Goal: Information Seeking & Learning: Check status

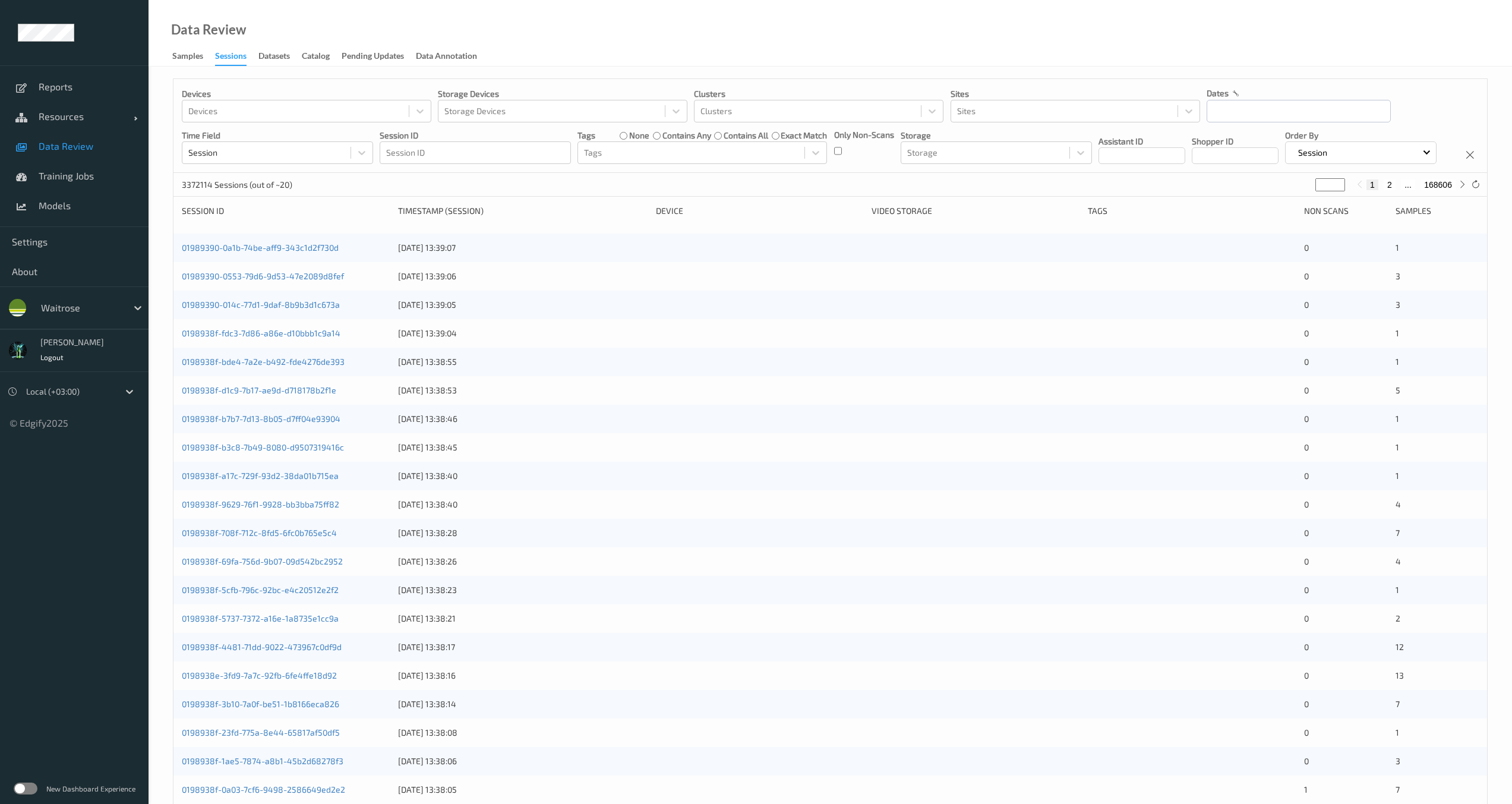
click at [849, 150] on div "Only Non-Scans" at bounding box center [864, 146] width 60 height 35
click at [1257, 120] on input "text" at bounding box center [1298, 111] width 184 height 23
click at [1227, 143] on div "[DATE]" at bounding box center [1282, 145] width 148 height 12
click at [1221, 142] on button "button" at bounding box center [1218, 145] width 12 height 12
click at [1242, 271] on span "28" at bounding box center [1242, 271] width 16 height 16
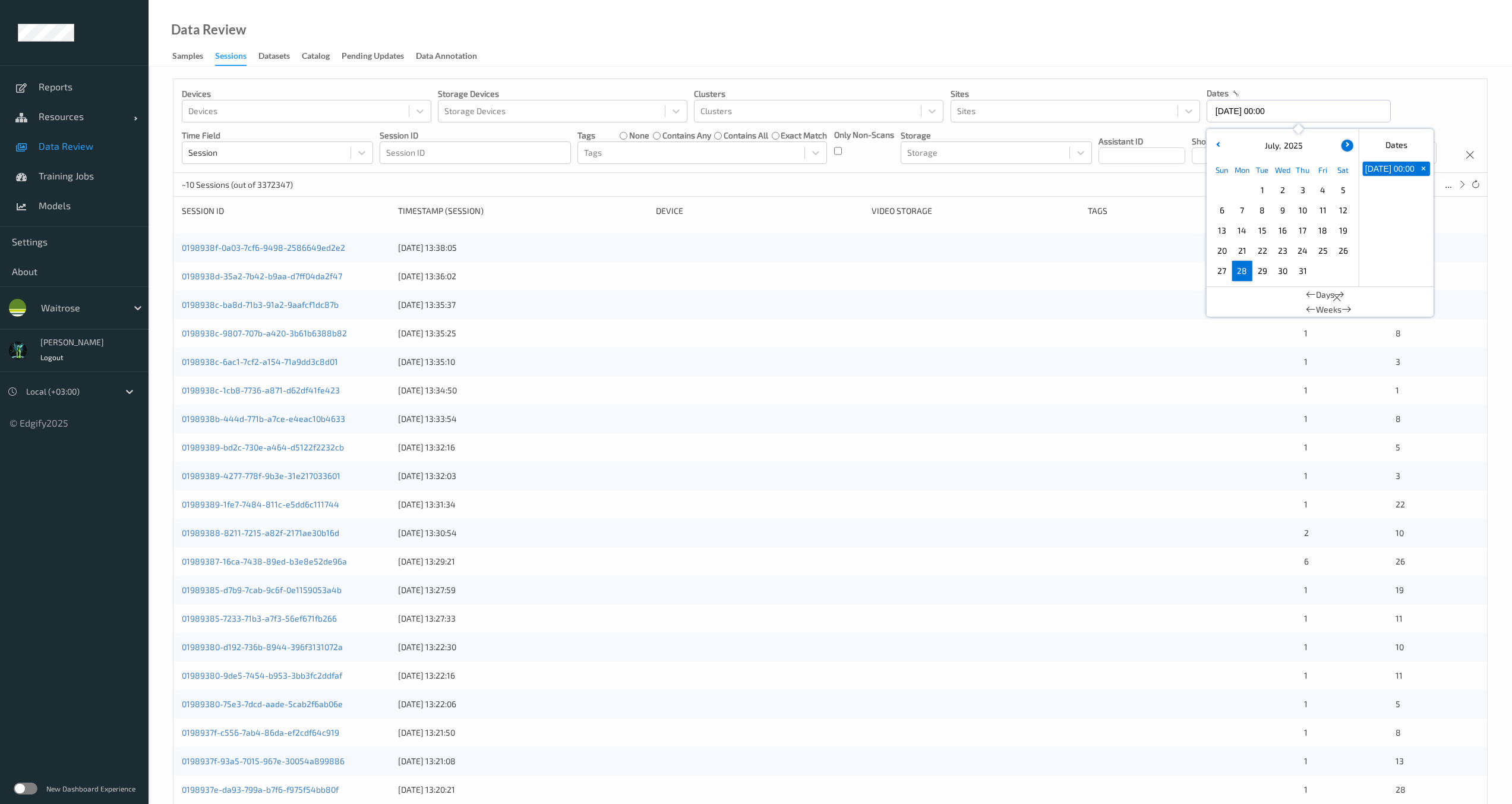
click at [1349, 140] on button "button" at bounding box center [1347, 145] width 12 height 12
click at [1216, 208] on span "3" at bounding box center [1222, 210] width 16 height 16
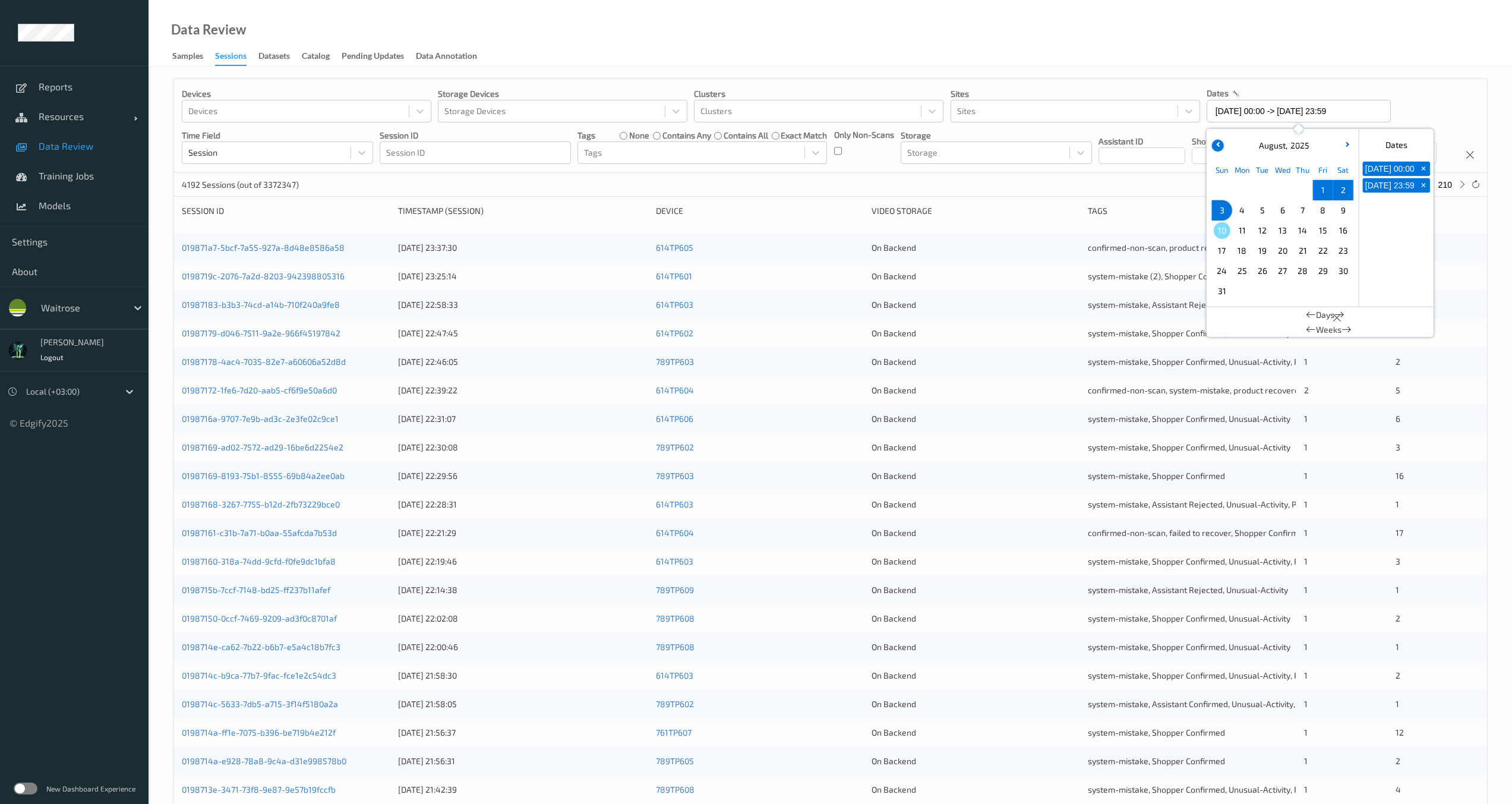
click at [1214, 144] on button "button" at bounding box center [1218, 145] width 12 height 12
click at [1346, 140] on button "button" at bounding box center [1347, 145] width 12 height 12
click at [1052, 173] on div "Devices Devices Storage Devices Storage Devices Clusters Clusters Sites Sites d…" at bounding box center [830, 126] width 1314 height 94
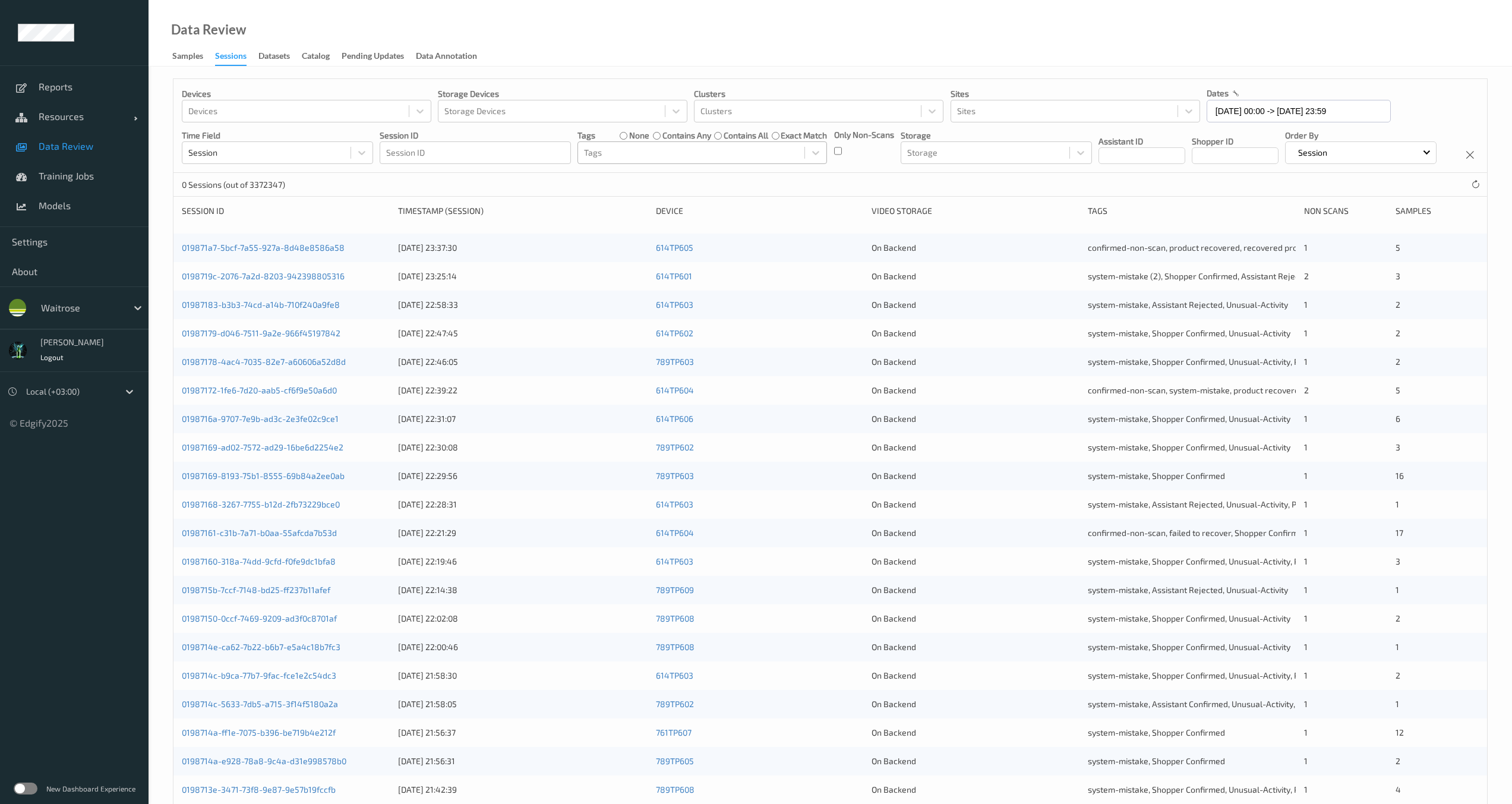
click at [632, 150] on div at bounding box center [691, 153] width 215 height 15
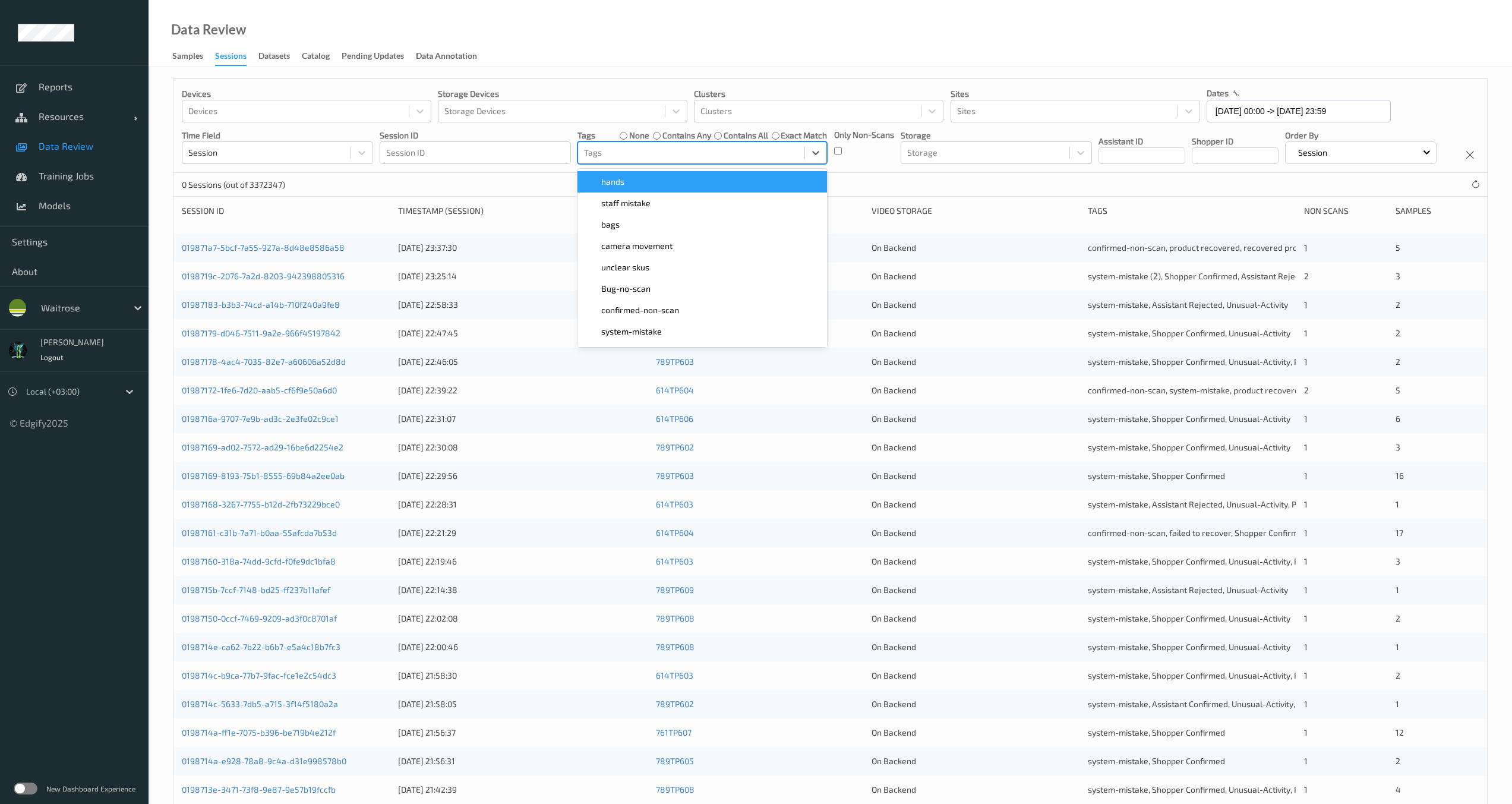
click at [632, 150] on div at bounding box center [691, 153] width 215 height 15
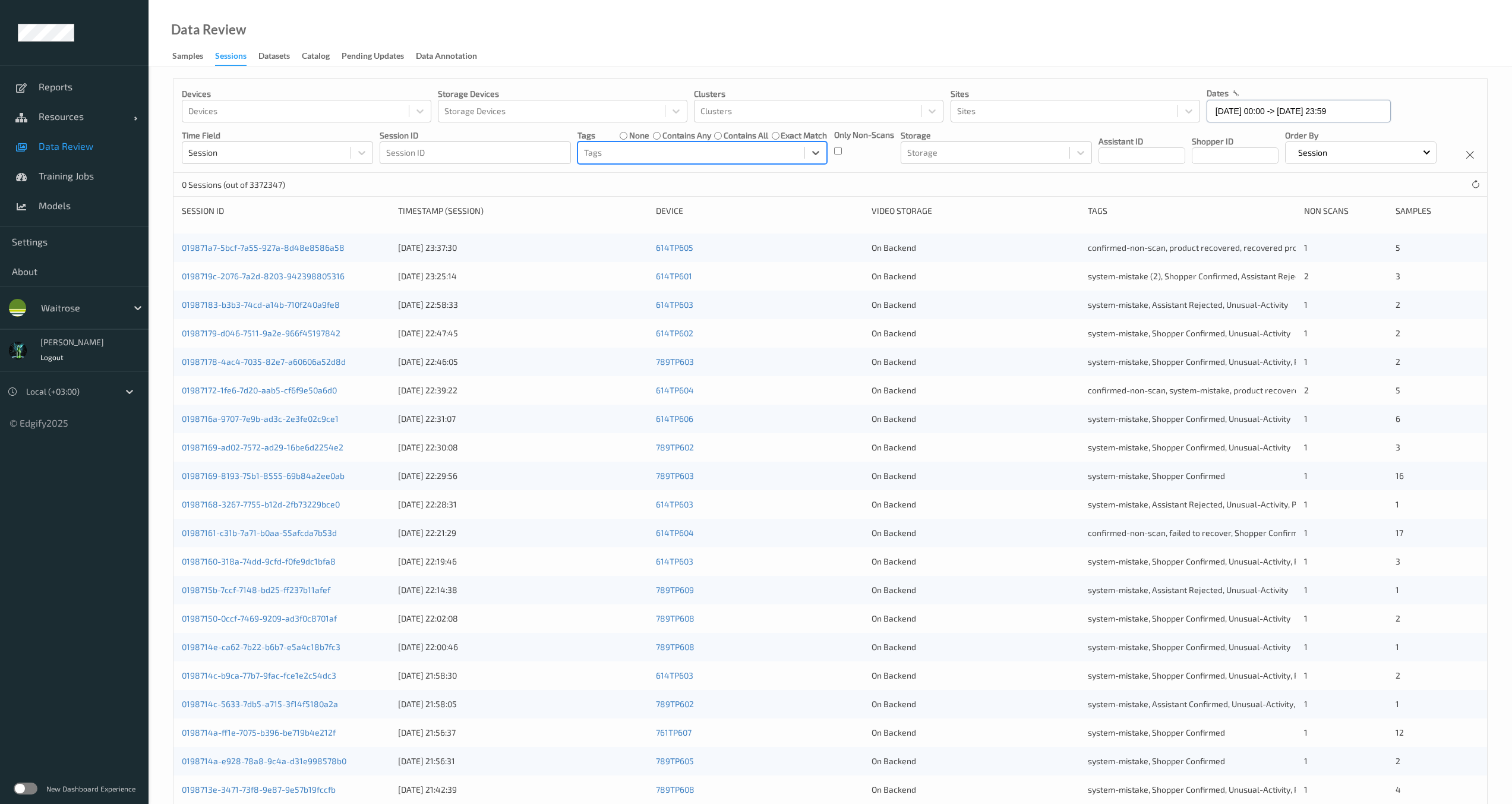
click at [1235, 110] on input "[DATE] 00:00 -> [DATE] 23:59" at bounding box center [1298, 111] width 184 height 23
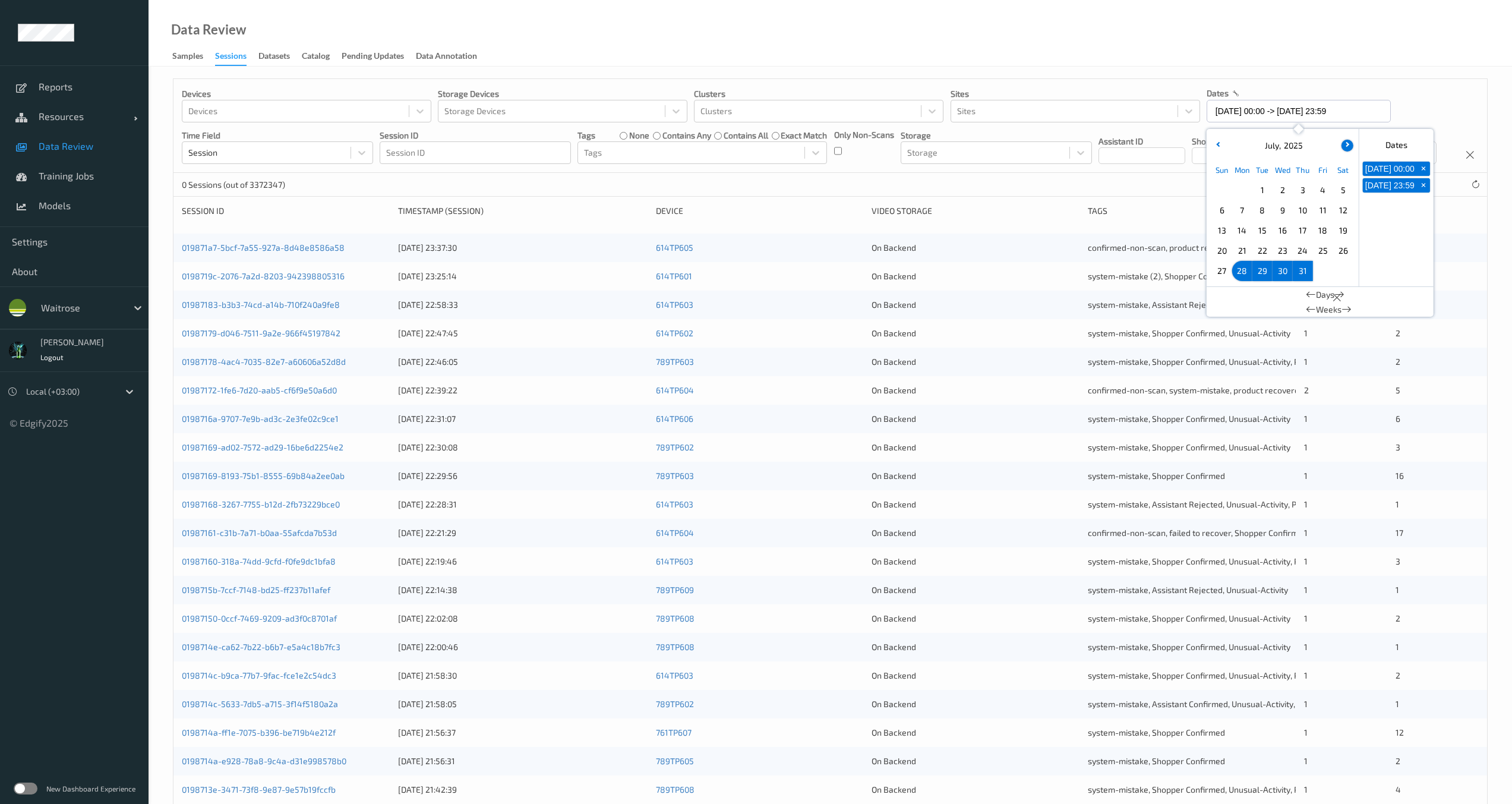
click at [1348, 141] on button "button" at bounding box center [1347, 145] width 12 height 12
drag, startPoint x: 1239, startPoint y: 211, endPoint x: 1232, endPoint y: 215, distance: 8.1
click at [1239, 211] on span "4" at bounding box center [1242, 210] width 16 height 16
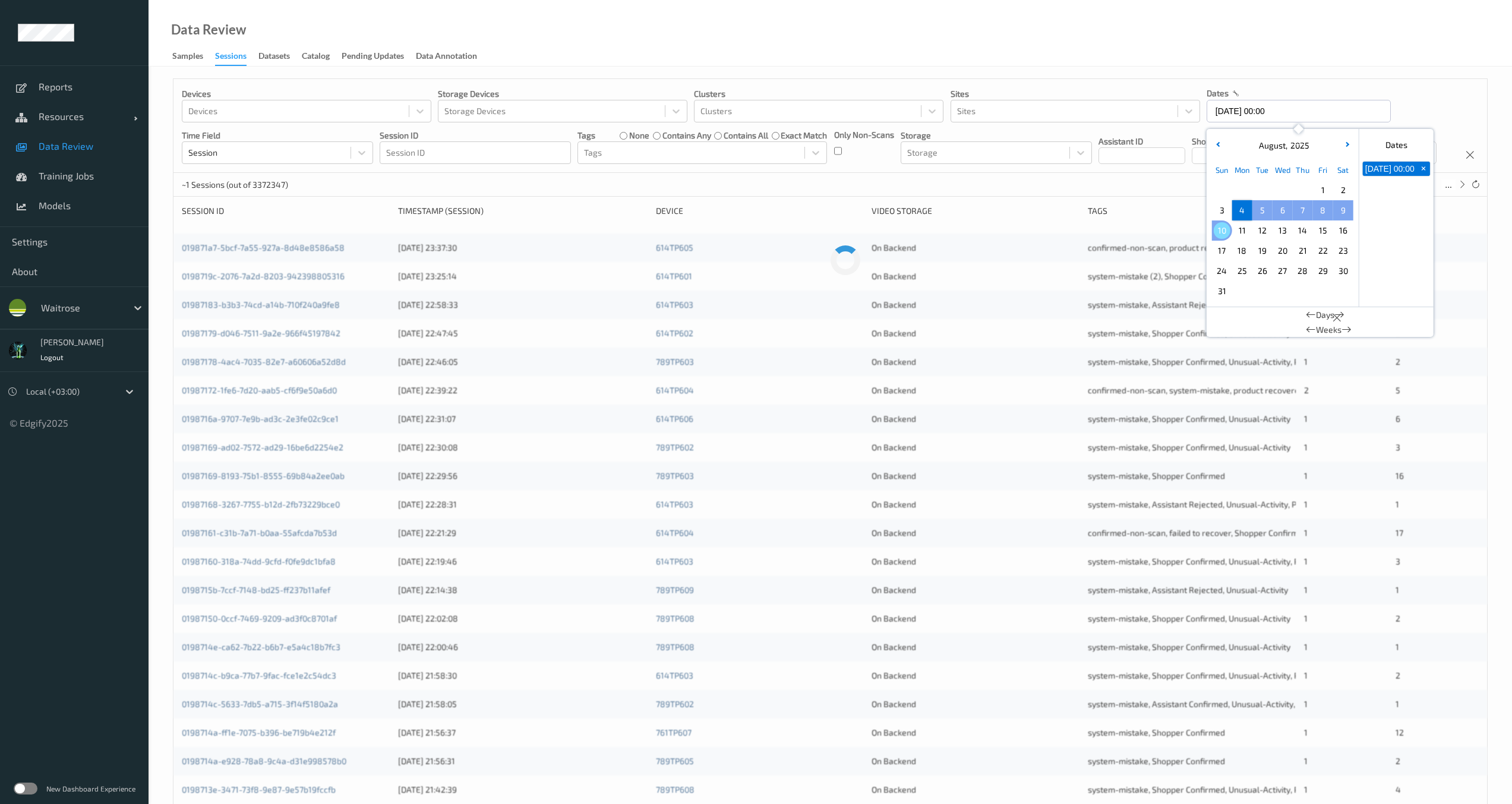
click at [1219, 230] on span "10" at bounding box center [1222, 230] width 16 height 16
type input "[DATE] 00:00 -> [DATE] 23:59"
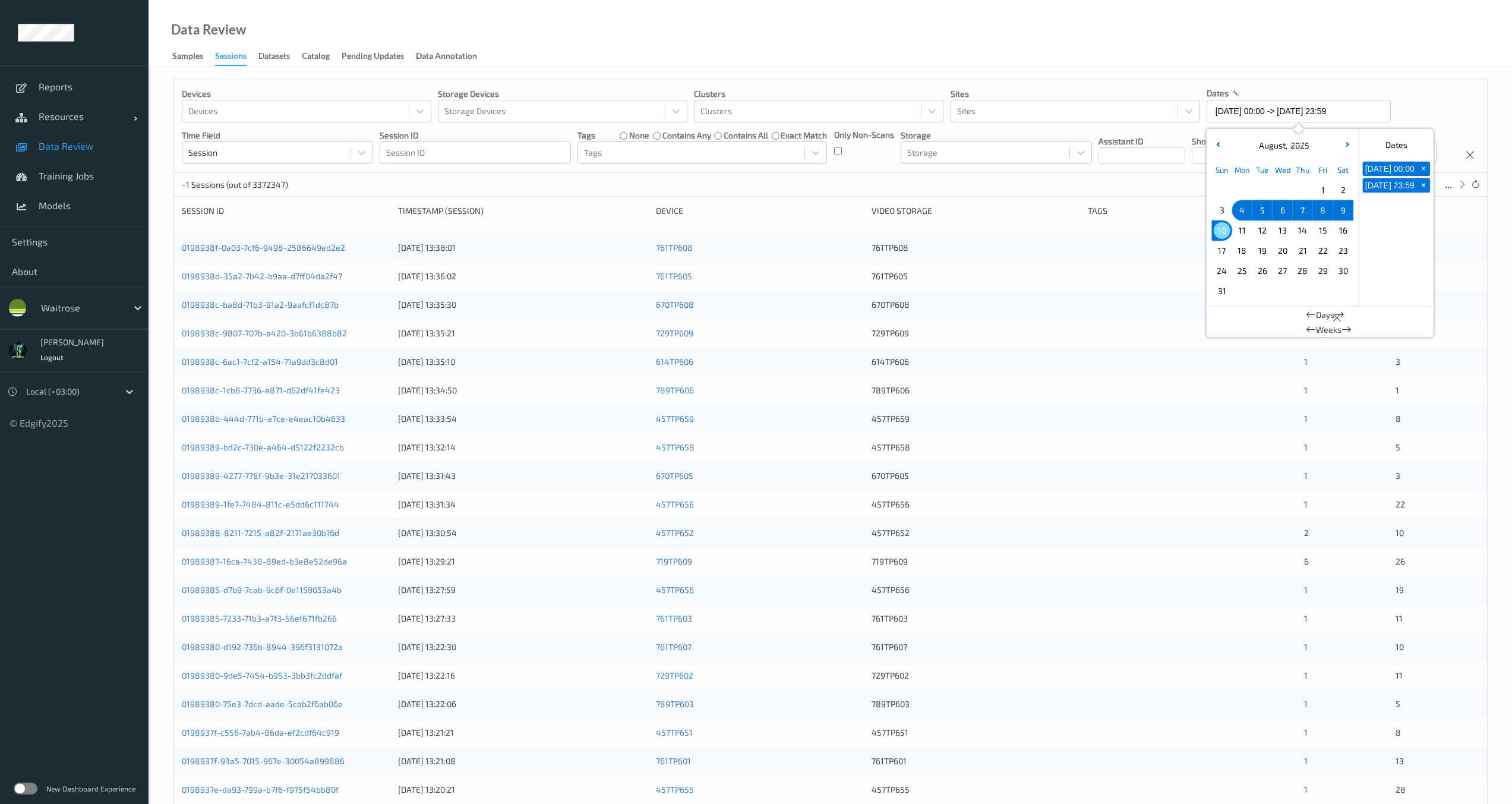
click at [919, 173] on div "Devices Devices Storage Devices Storage Devices Clusters Clusters Sites Sites d…" at bounding box center [830, 126] width 1314 height 94
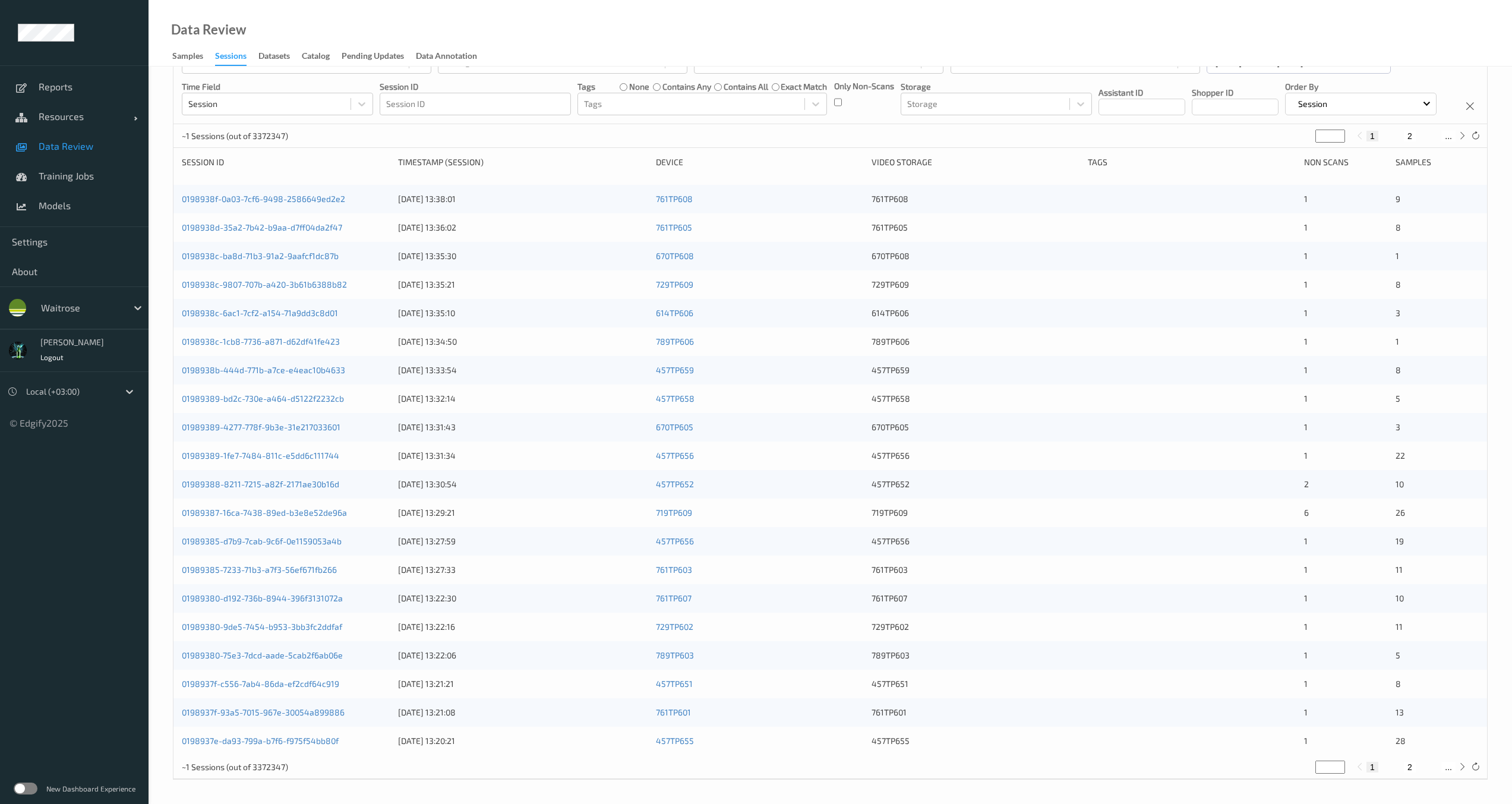
click at [1411, 769] on button "2" at bounding box center [1410, 768] width 12 height 11
type input "*"
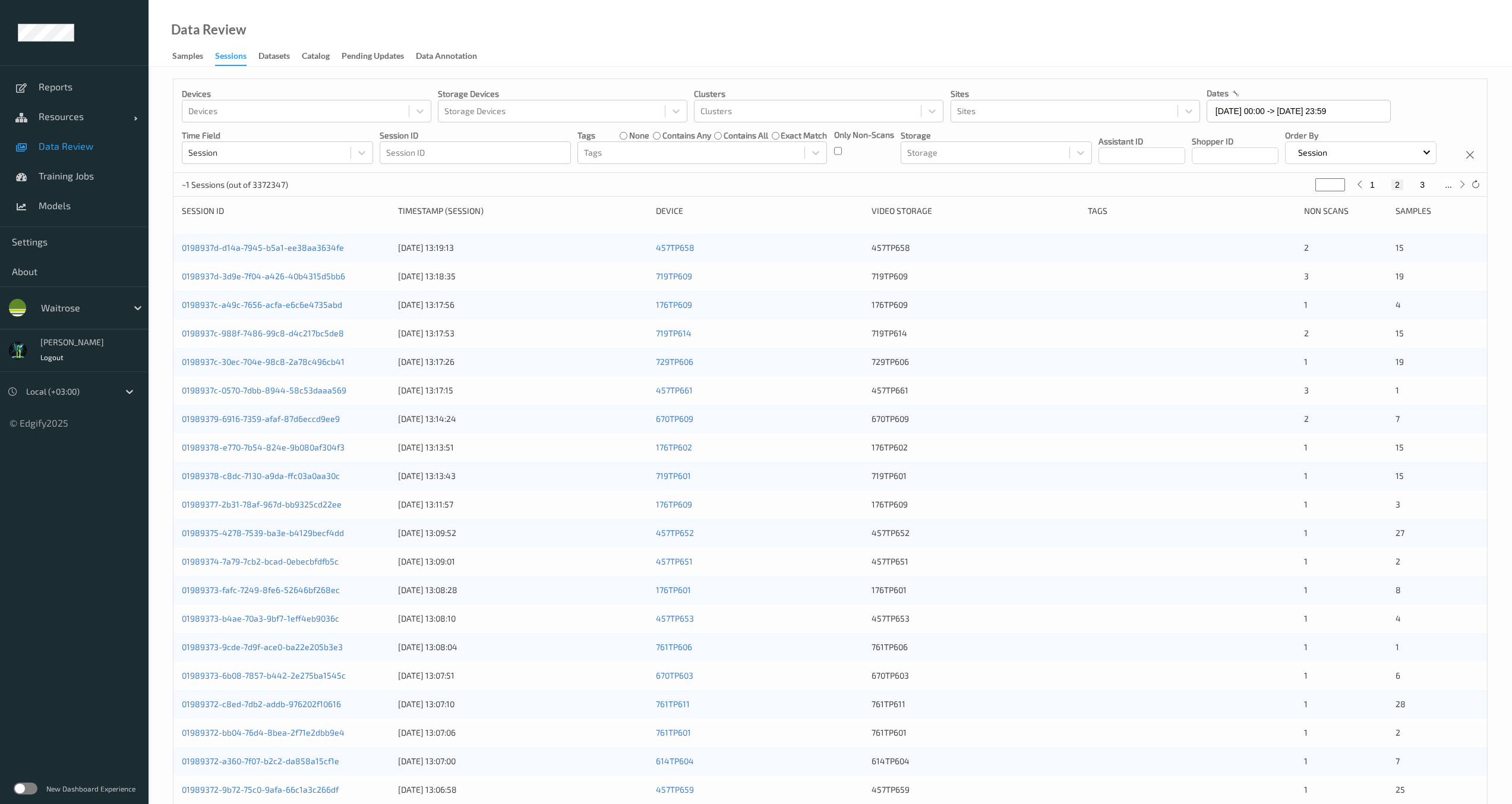
click at [1428, 190] on button "3" at bounding box center [1421, 185] width 12 height 11
type input "*"
click at [1438, 190] on div "1 2 3 4 ..." at bounding box center [1411, 185] width 89 height 11
click at [1428, 190] on button "4" at bounding box center [1428, 185] width 12 height 11
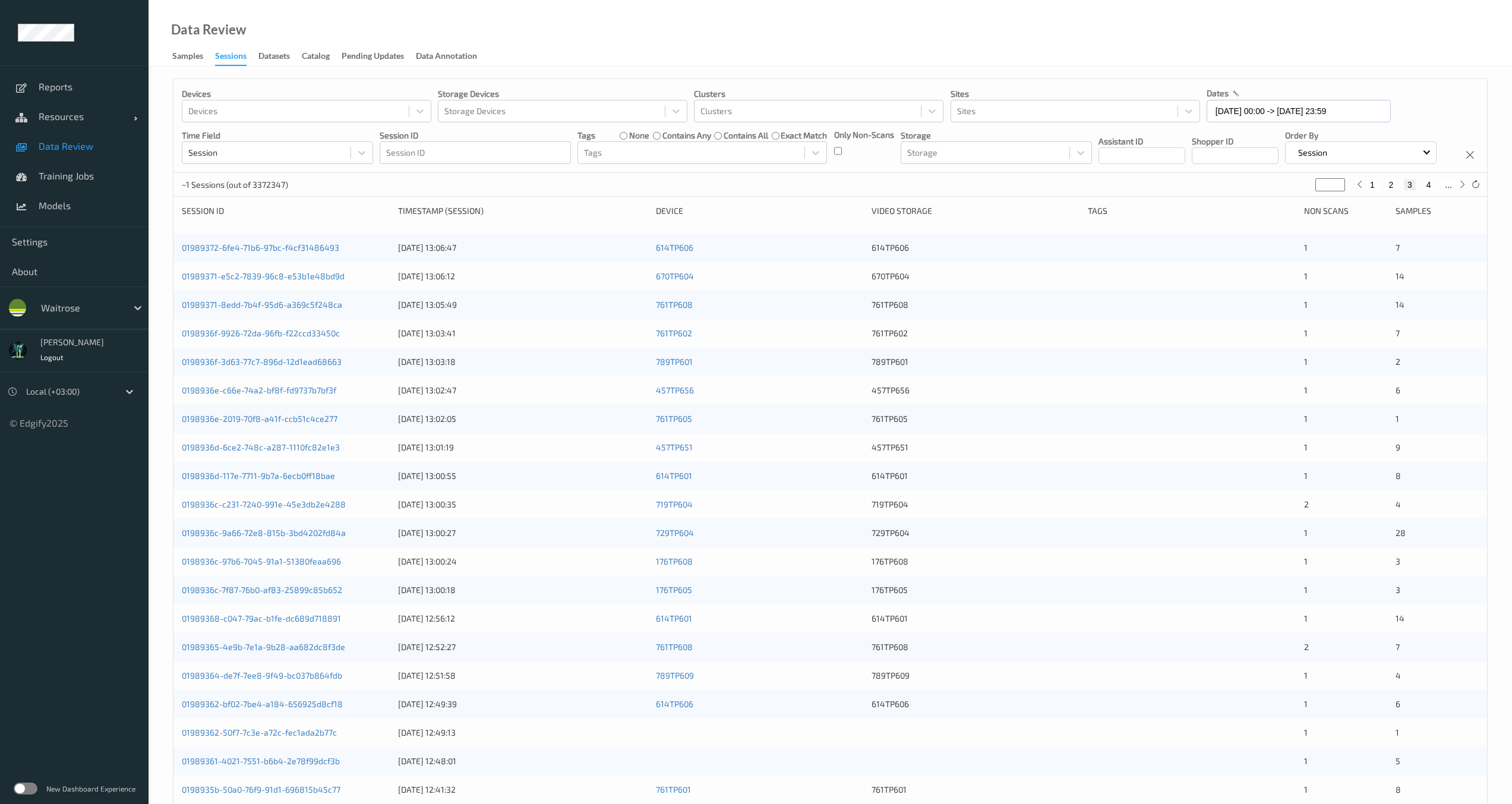
type input "*"
click at [1369, 190] on button "1" at bounding box center [1372, 185] width 12 height 11
type input "*"
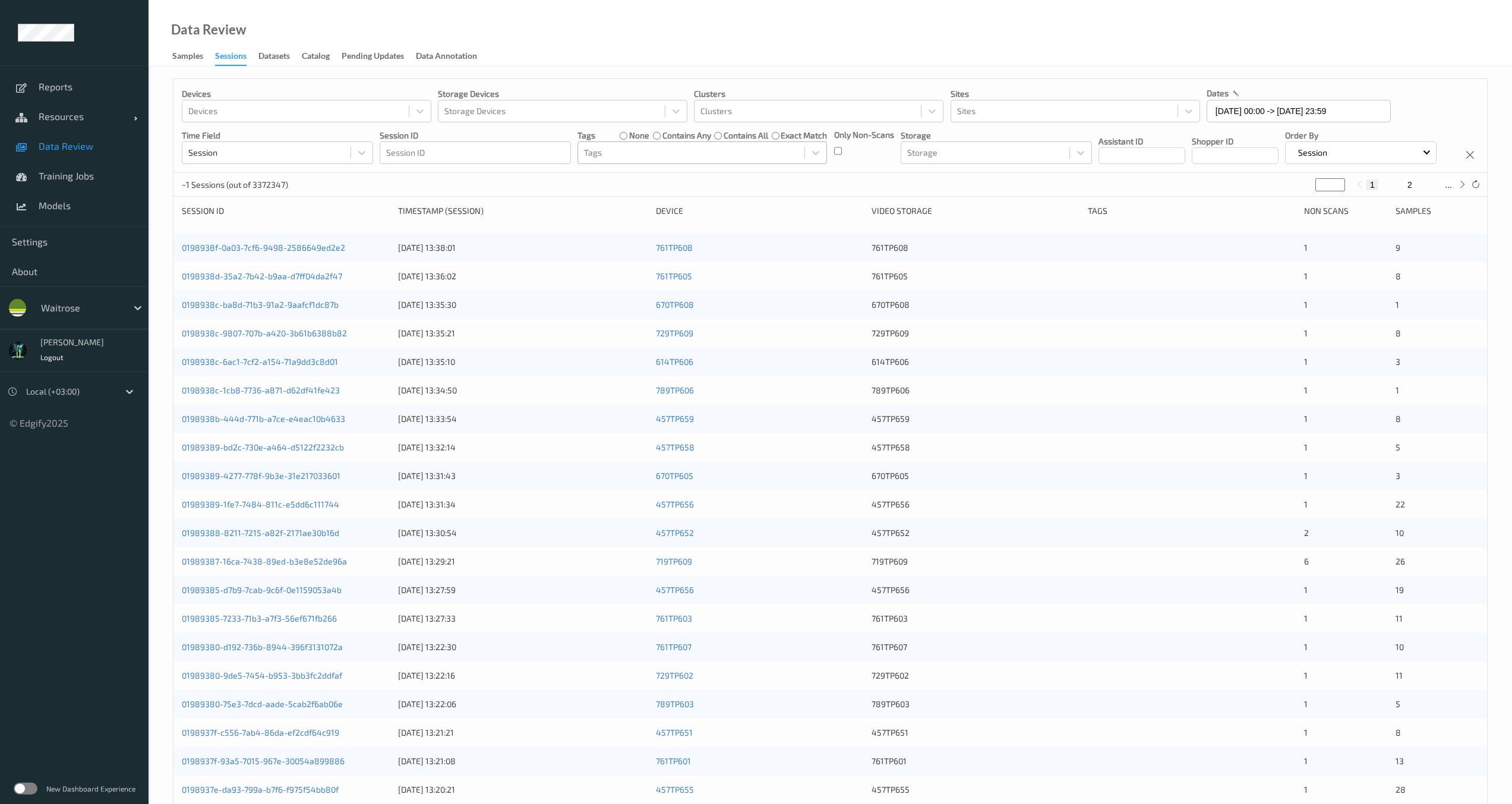
click at [668, 148] on div at bounding box center [691, 153] width 215 height 15
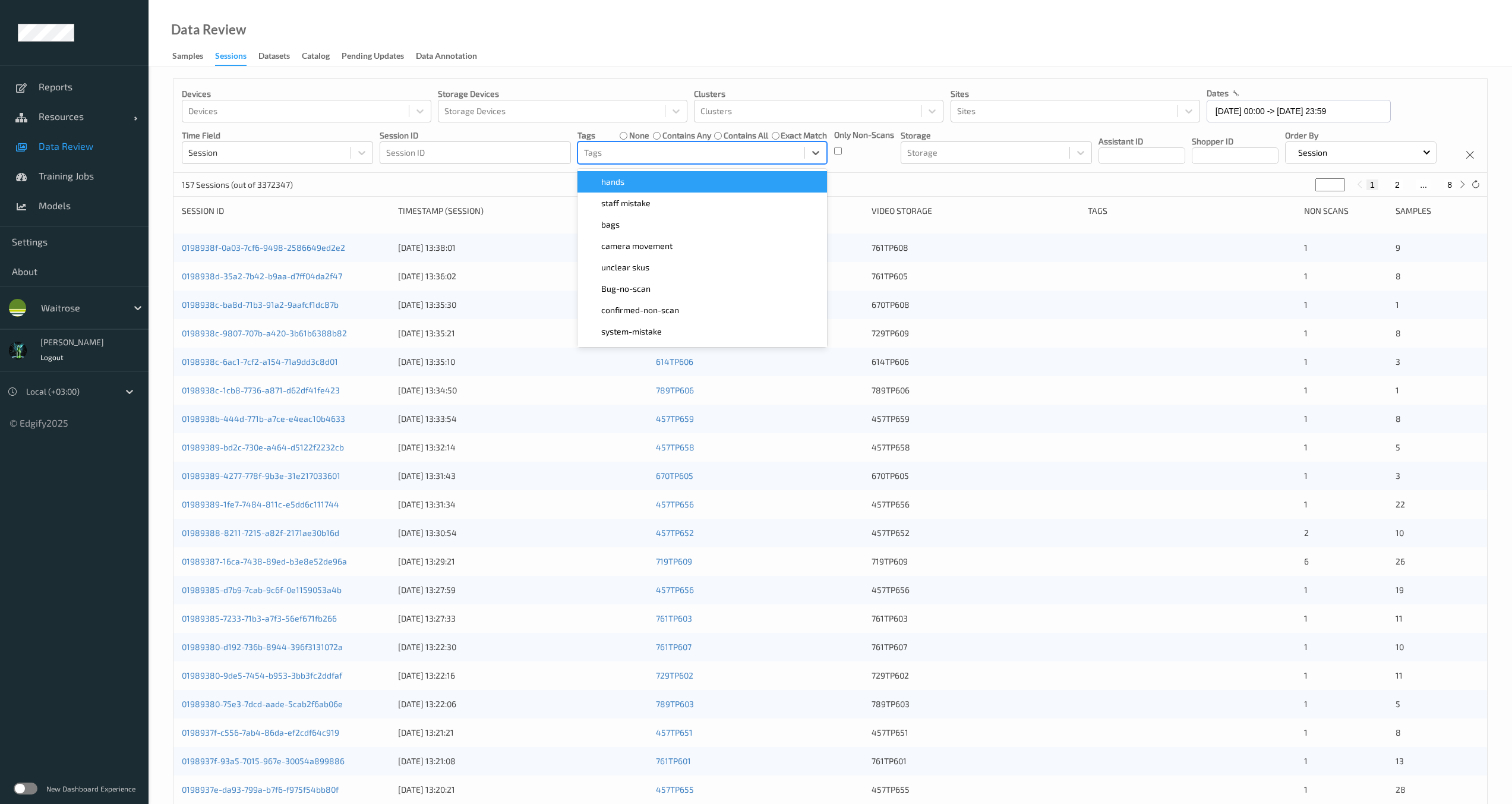
drag, startPoint x: 632, startPoint y: 198, endPoint x: 638, endPoint y: 172, distance: 26.7
click at [638, 172] on div "hands    staff mistake    bags    camera movement    unclear skus    Bug-no-sca…" at bounding box center [701, 257] width 249 height 179
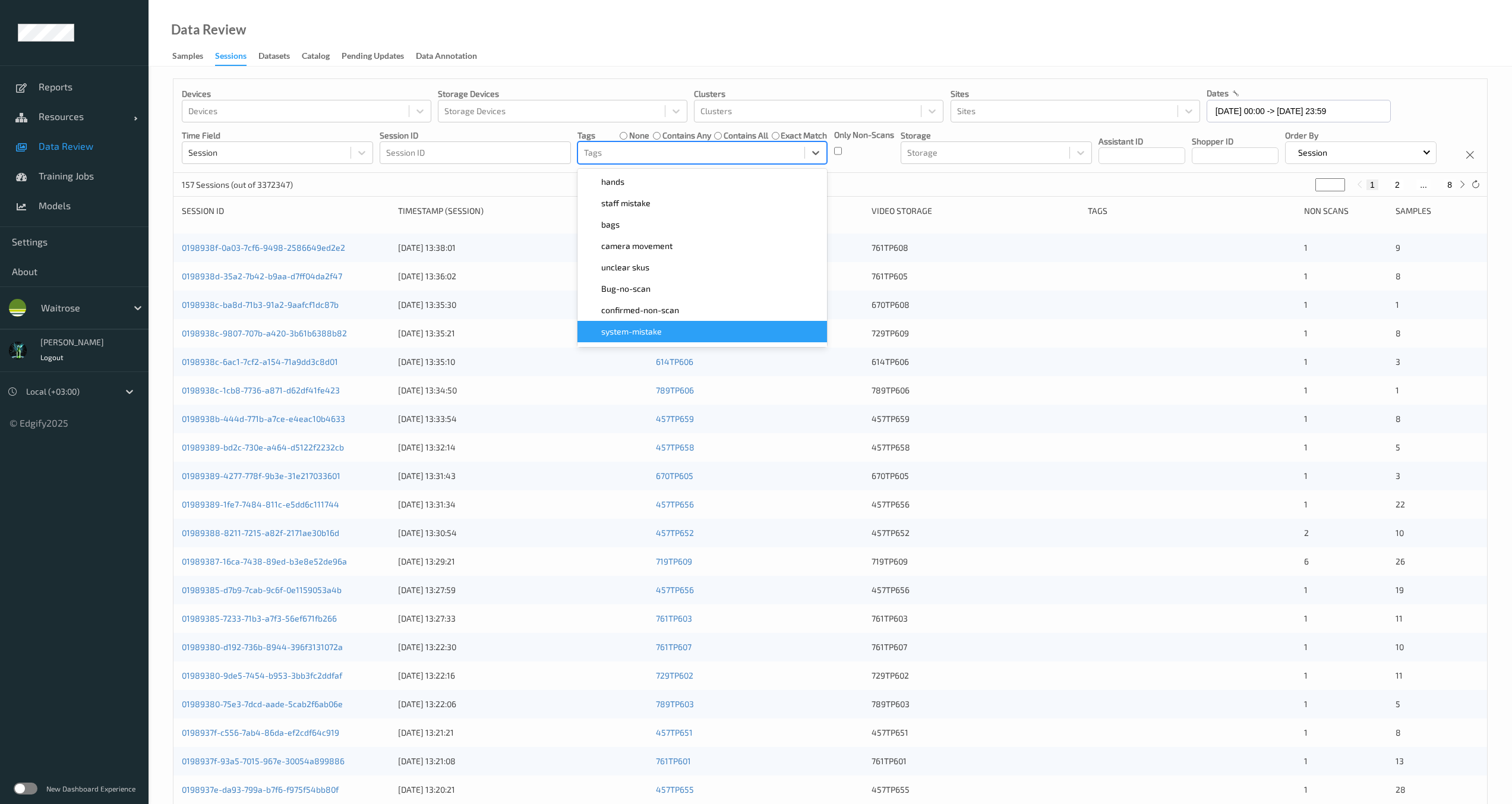
click at [660, 337] on span "system-mistake" at bounding box center [631, 331] width 61 height 12
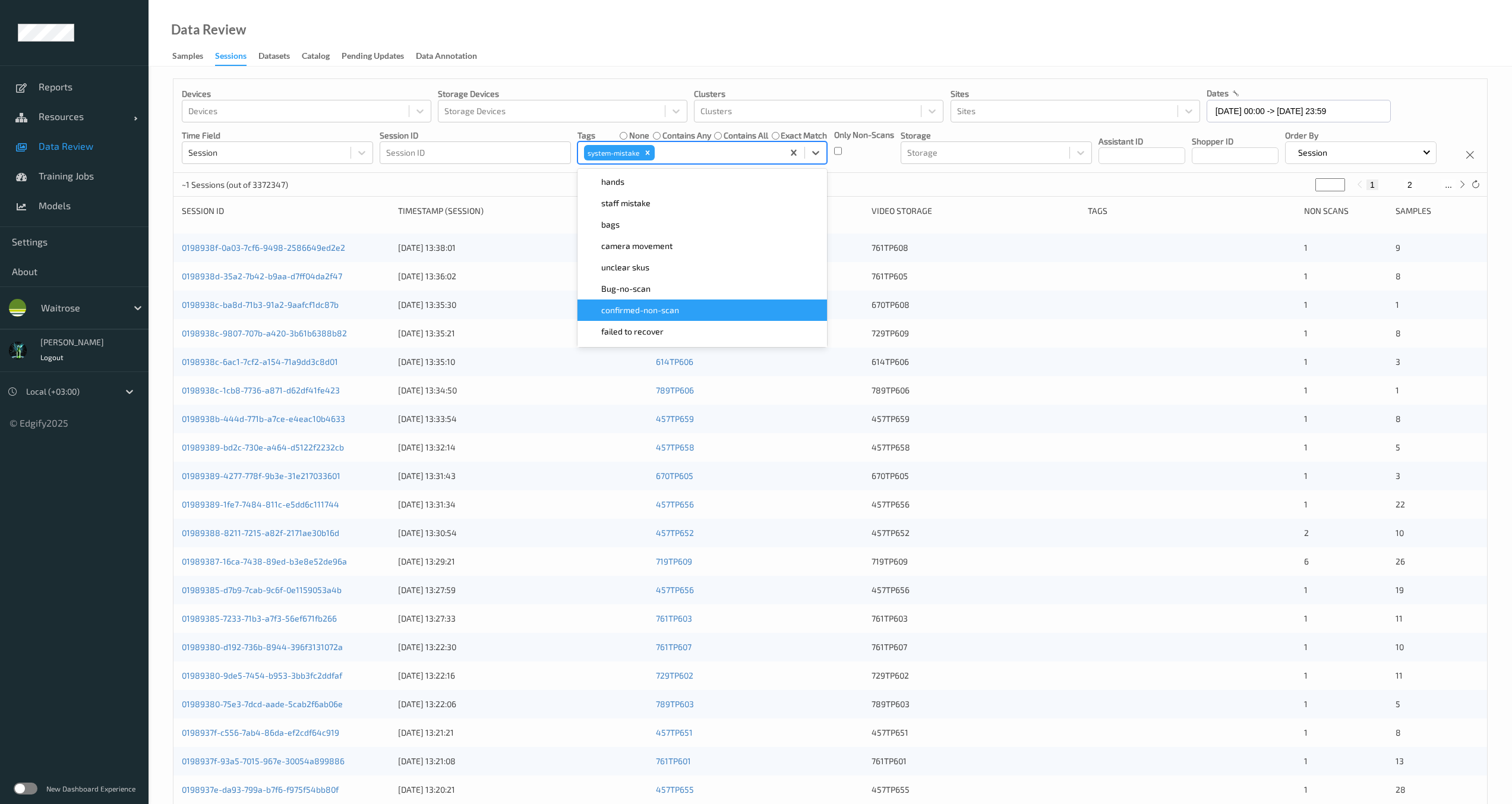
click at [482, 173] on div "Devices Devices Storage Devices Storage Devices Clusters Clusters Sites Sites d…" at bounding box center [830, 126] width 1314 height 94
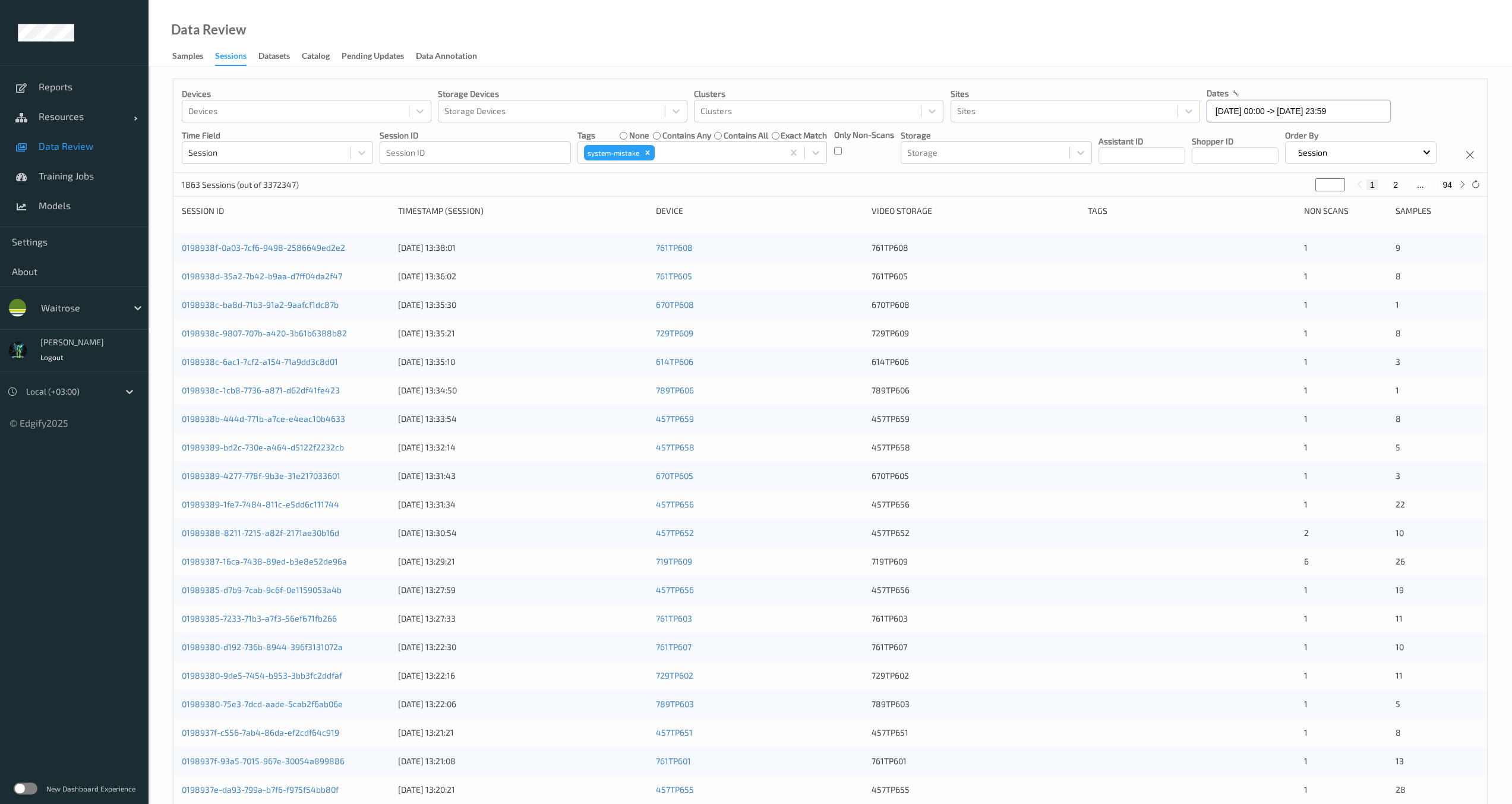
click at [1240, 113] on input "[DATE] 00:00 -> [DATE] 23:59" at bounding box center [1298, 111] width 184 height 23
click at [1219, 211] on span "3" at bounding box center [1222, 210] width 16 height 16
click at [1219, 138] on div "[DATE]" at bounding box center [1282, 145] width 148 height 23
click at [1216, 144] on button "button" at bounding box center [1218, 145] width 12 height 12
click at [1247, 272] on span "28" at bounding box center [1242, 271] width 16 height 16
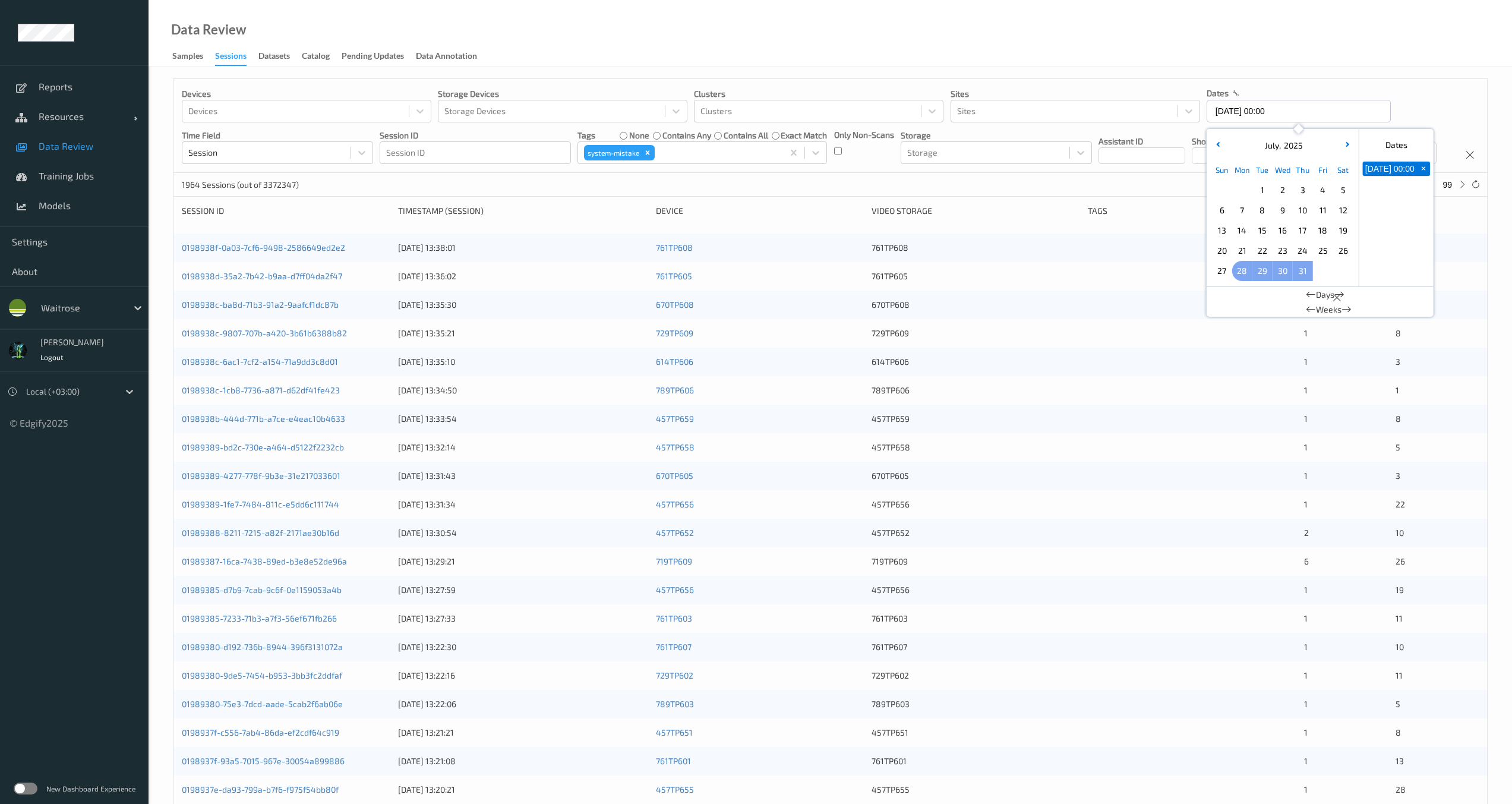
type input "[DATE] 00:00 -> [DATE] 23:59"
click at [1120, 173] on div "Devices Devices Storage Devices Storage Devices Clusters Clusters Sites Sites d…" at bounding box center [830, 126] width 1314 height 94
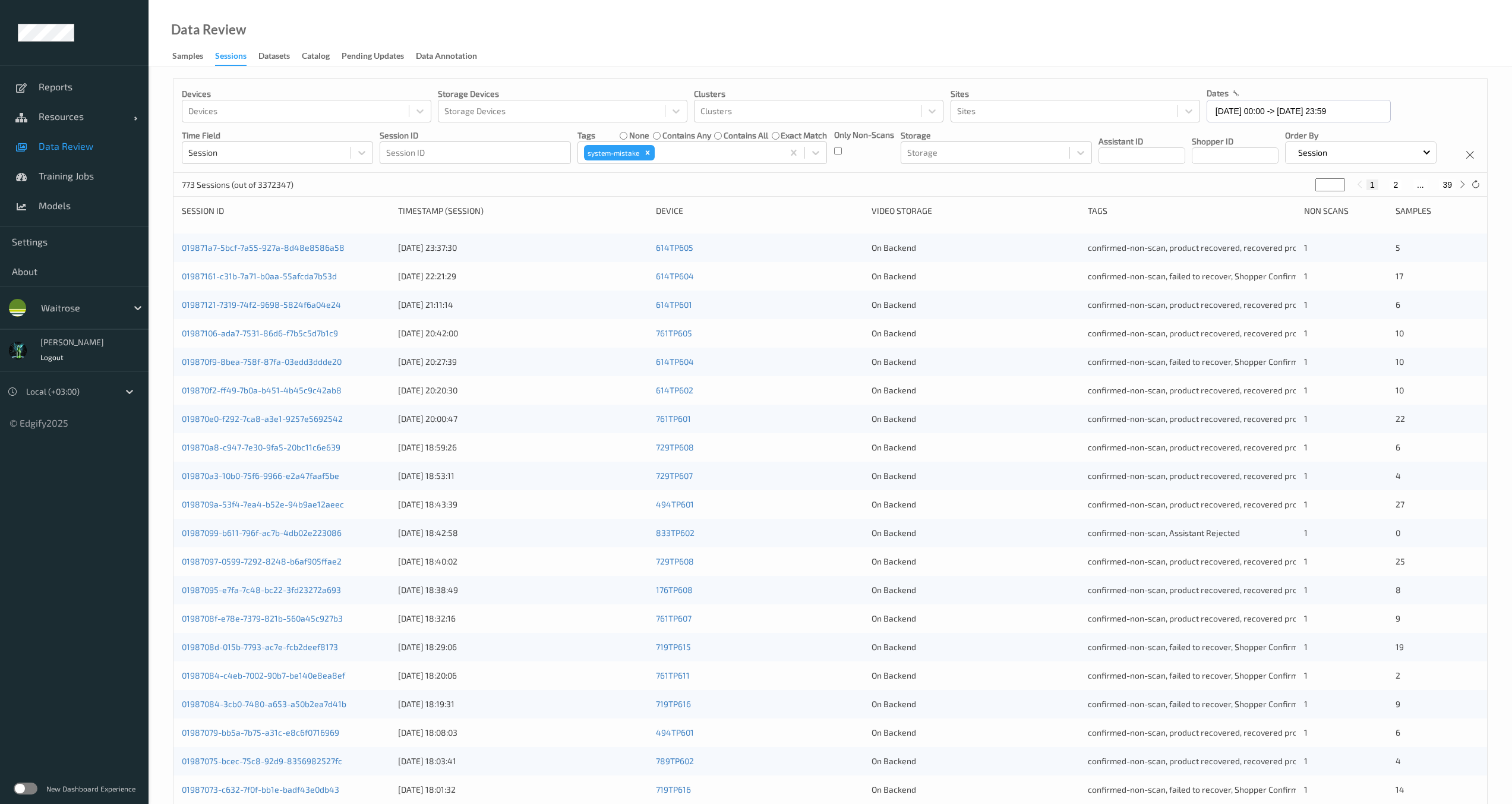
scroll to position [91, 0]
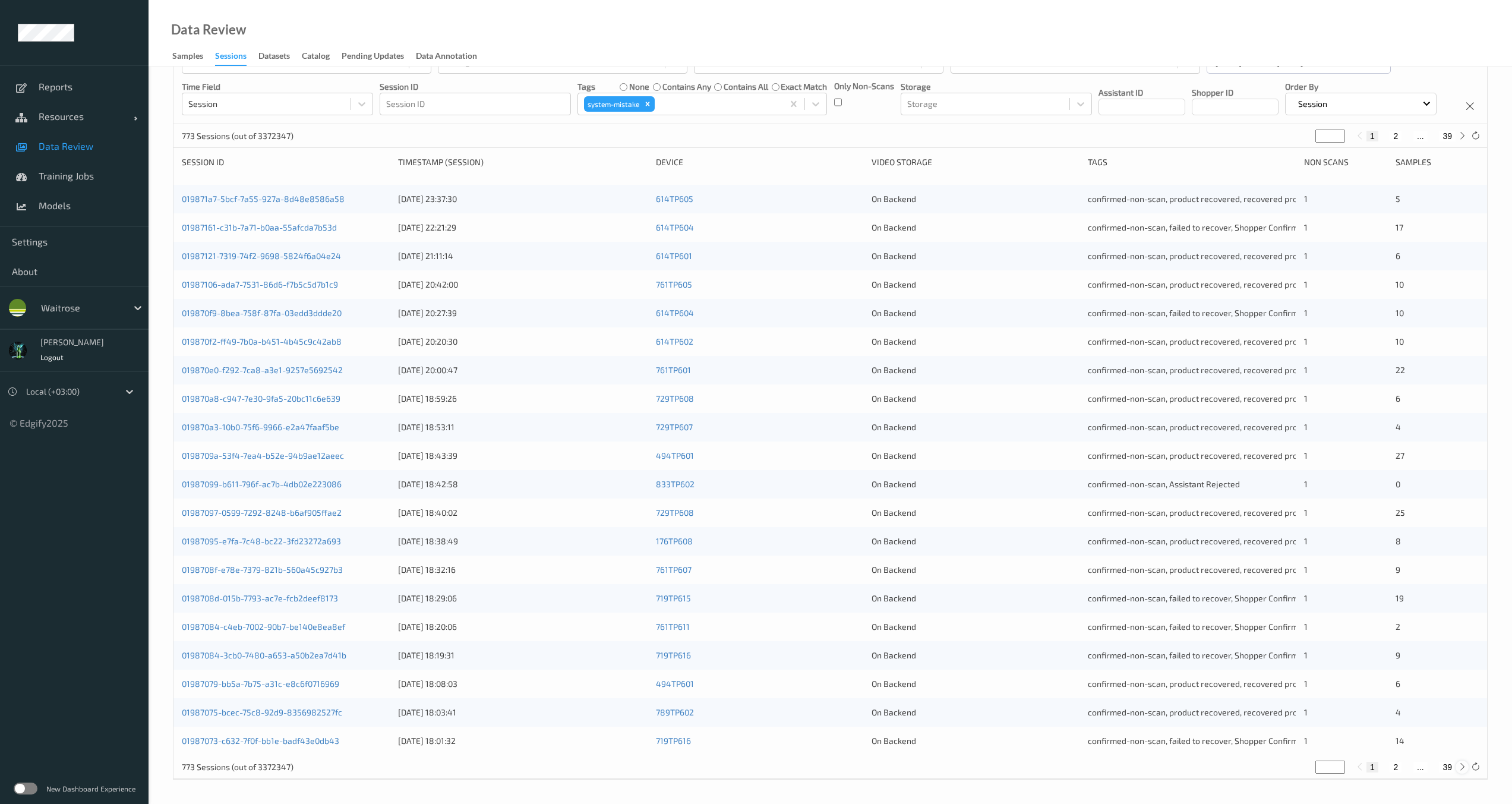
click at [1458, 766] on icon at bounding box center [1462, 767] width 9 height 9
type input "*"
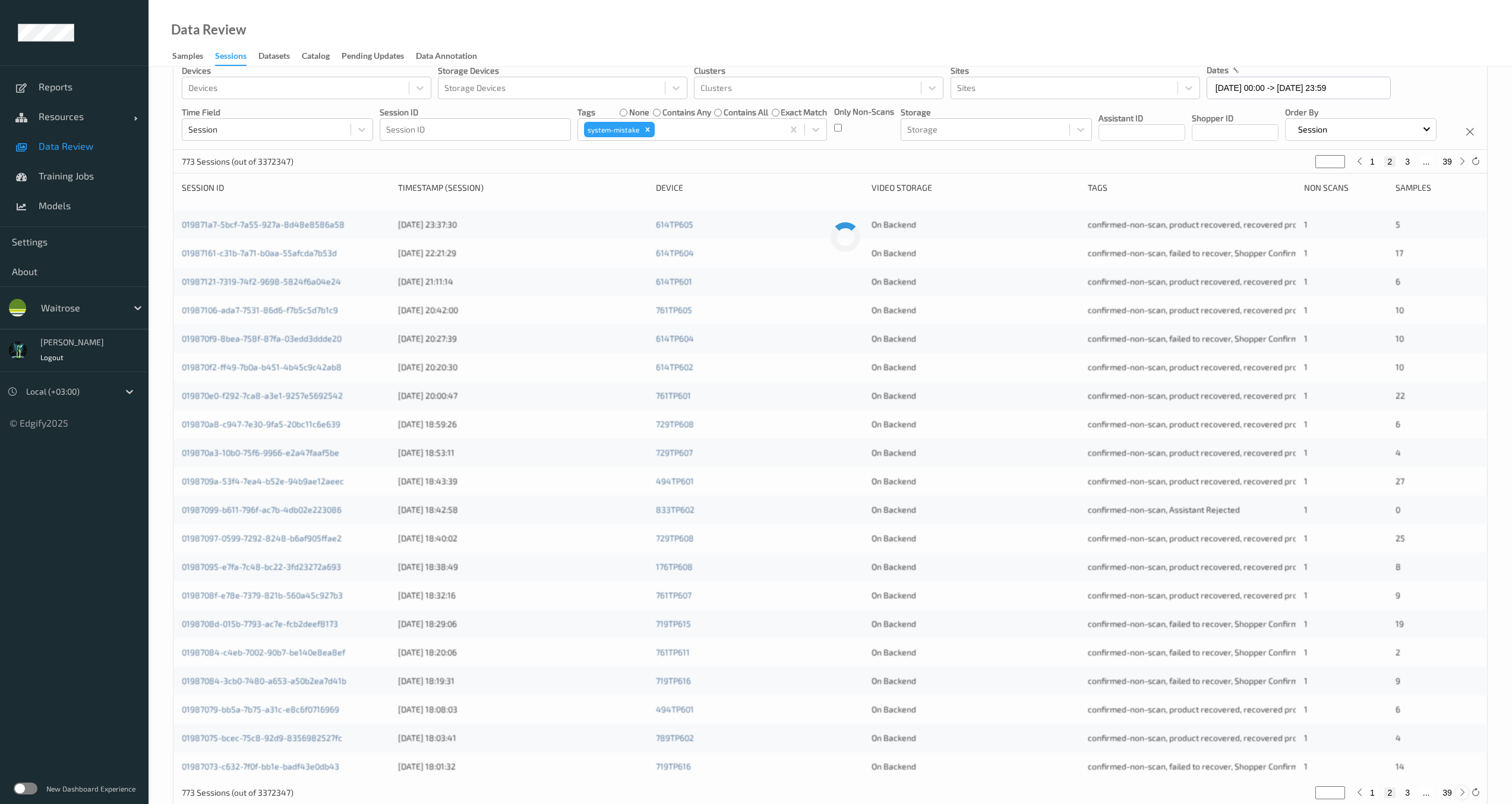
scroll to position [0, 0]
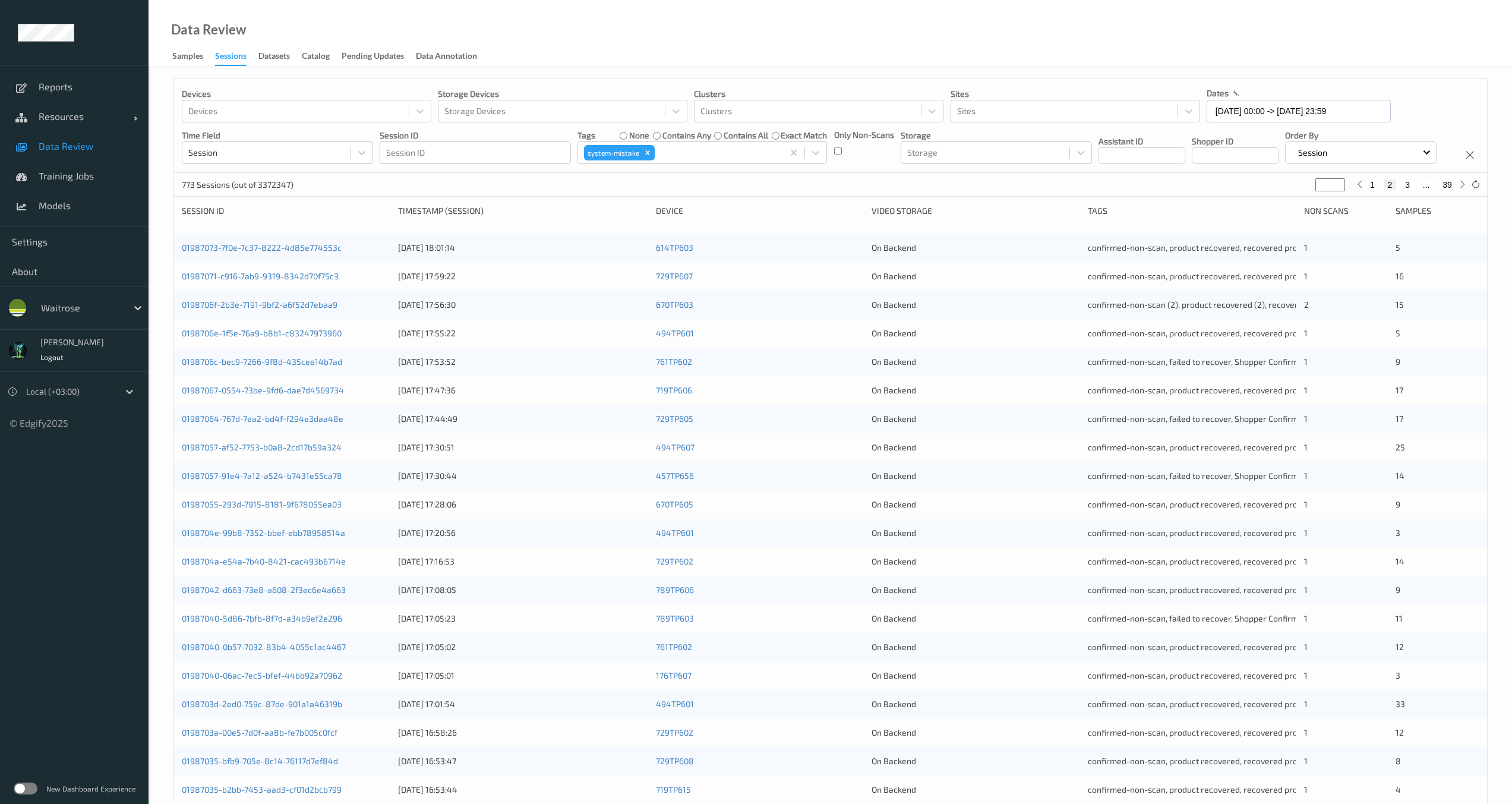
click at [1443, 190] on button "39" at bounding box center [1447, 185] width 16 height 11
type input "**"
